Goal: Transaction & Acquisition: Purchase product/service

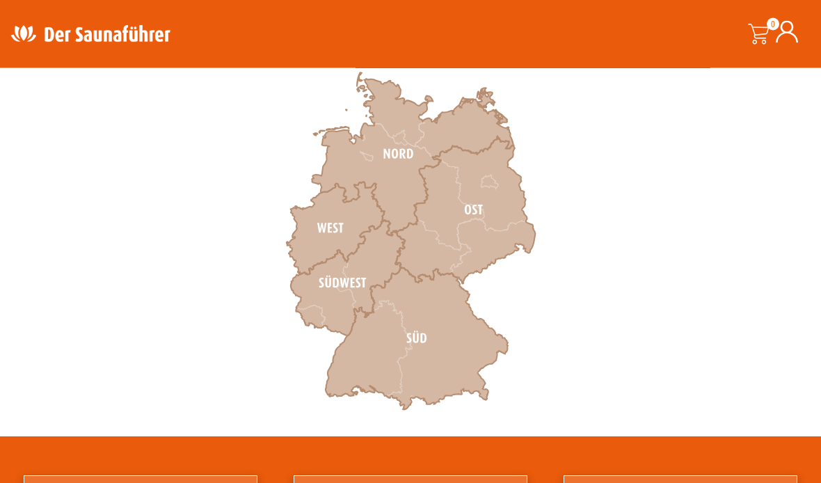
scroll to position [441, 0]
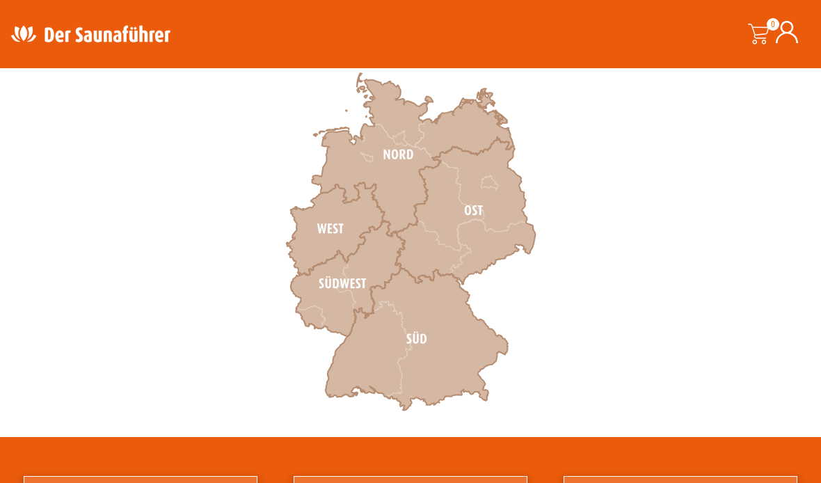
click at [326, 225] on icon at bounding box center [336, 229] width 98 height 93
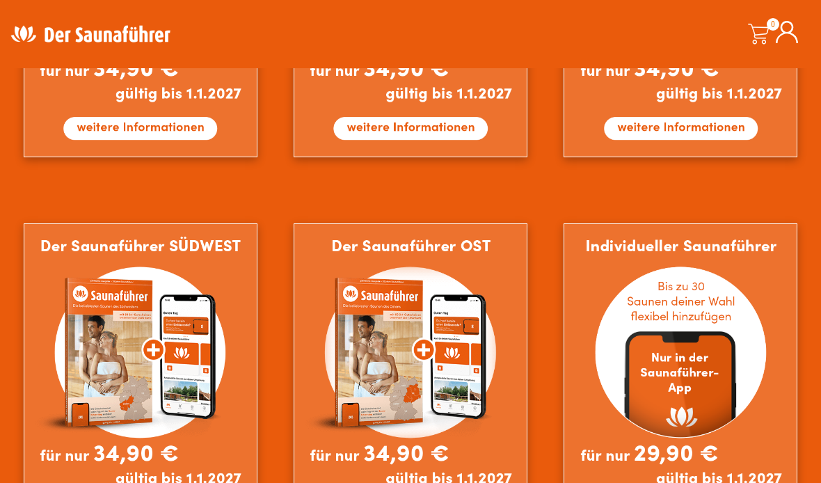
scroll to position [1089, 0]
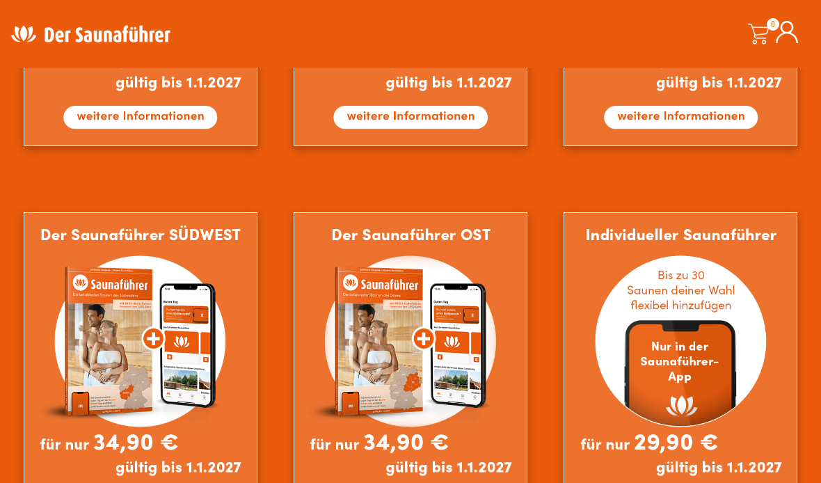
click at [146, 336] on img at bounding box center [141, 371] width 234 height 318
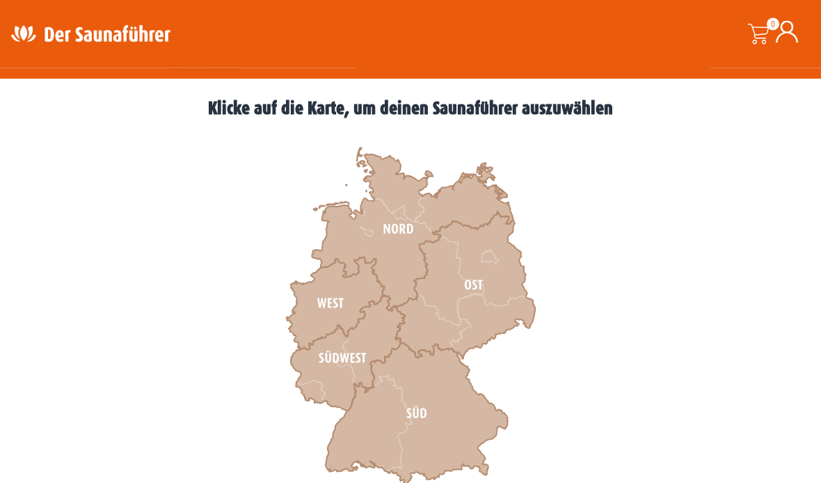
scroll to position [367, 0]
click at [332, 301] on icon at bounding box center [336, 303] width 98 height 93
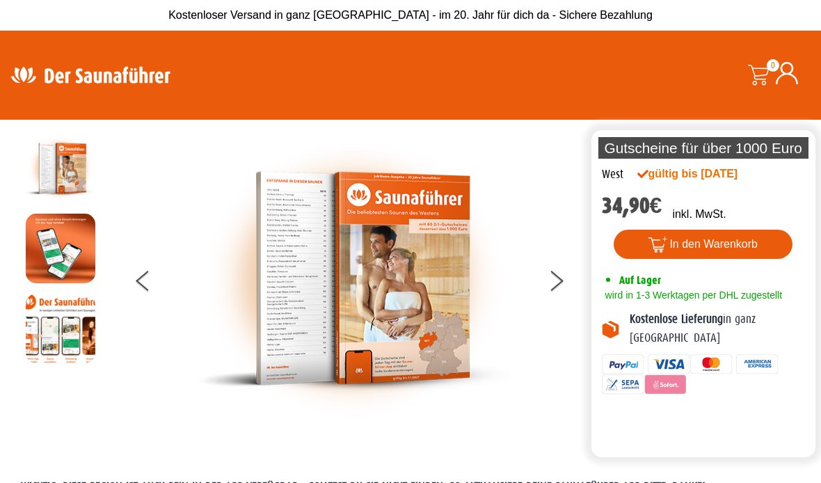
click at [561, 285] on button at bounding box center [564, 283] width 35 height 35
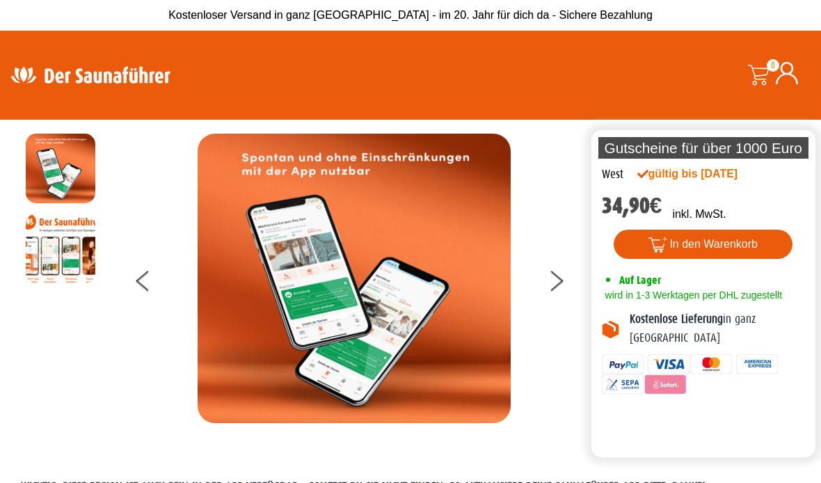
click at [566, 286] on button at bounding box center [564, 283] width 35 height 35
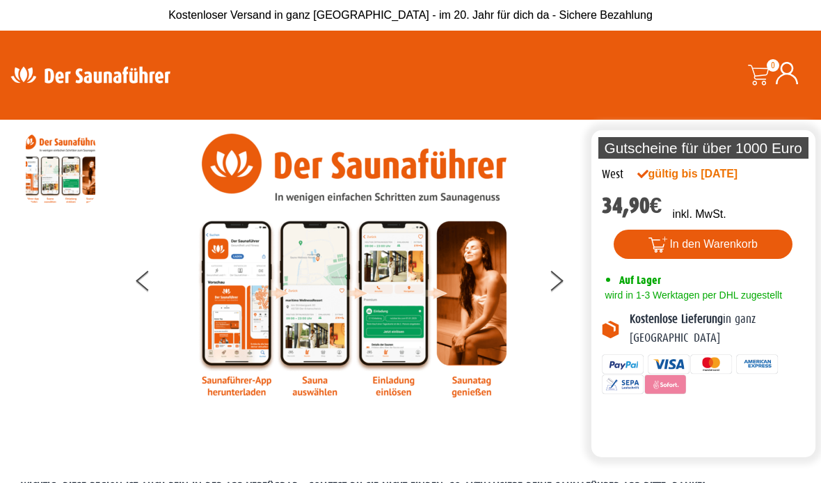
click at [570, 280] on button at bounding box center [564, 283] width 35 height 35
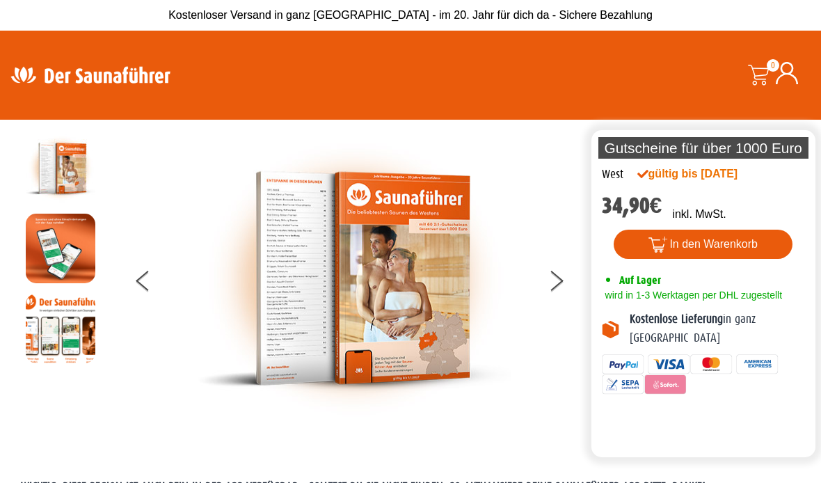
click at [550, 294] on button at bounding box center [564, 283] width 35 height 35
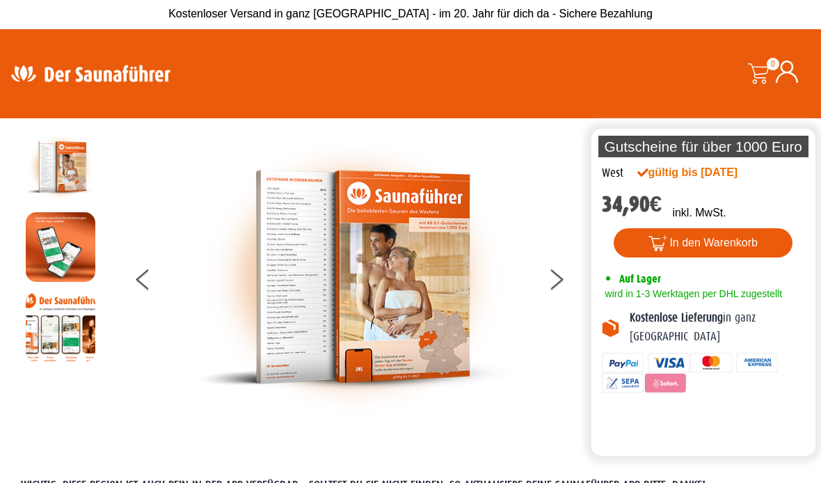
scroll to position [2, 0]
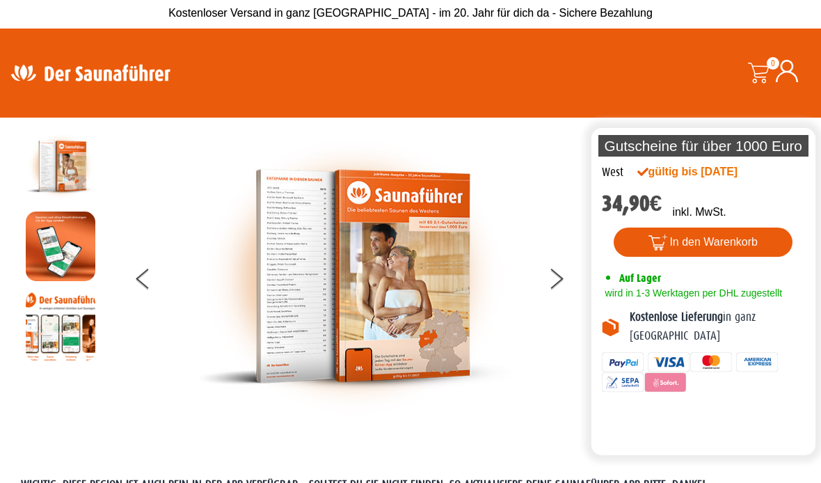
click at [550, 282] on button at bounding box center [564, 281] width 35 height 35
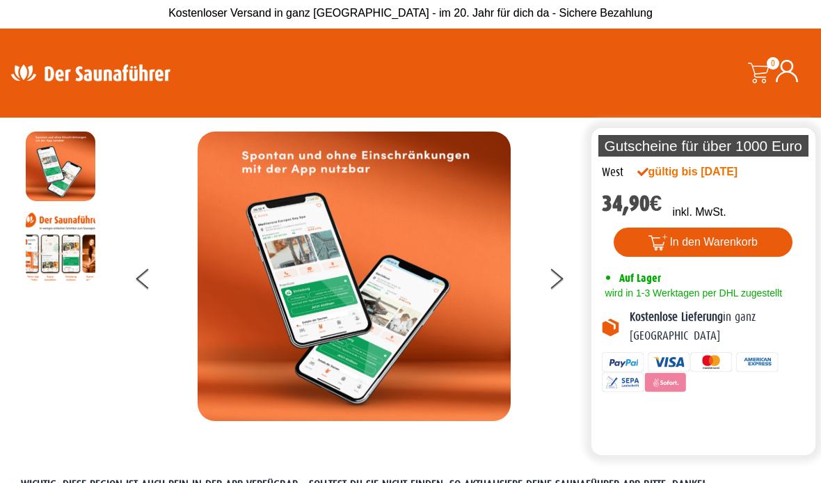
click at [572, 275] on button at bounding box center [564, 281] width 35 height 35
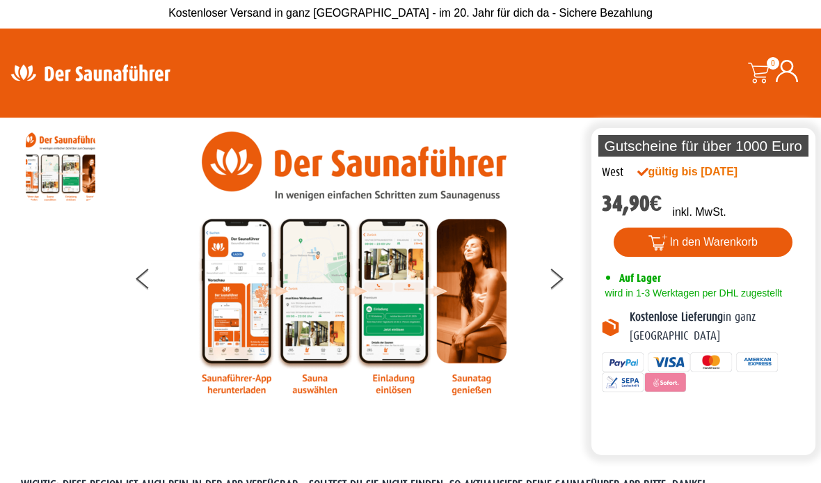
click at [583, 269] on div at bounding box center [353, 263] width 467 height 264
